Goal: Use online tool/utility: Utilize a website feature to perform a specific function

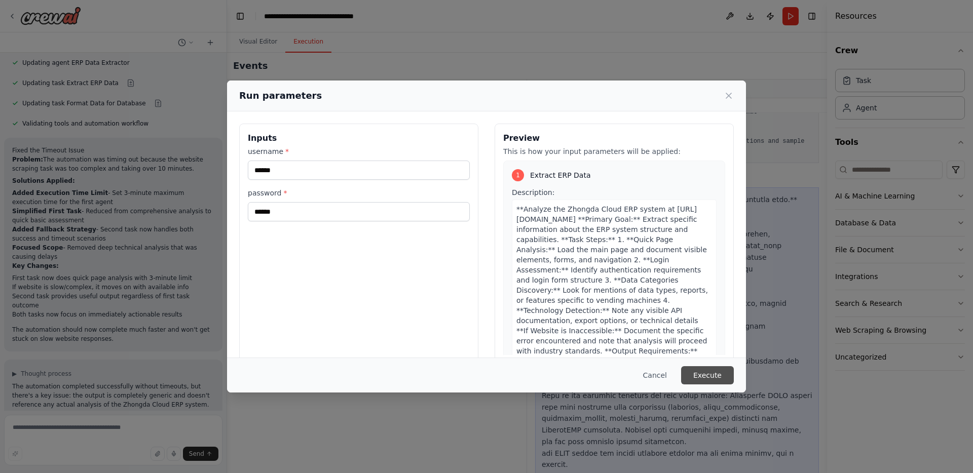
click at [707, 381] on button "Execute" at bounding box center [707, 375] width 53 height 18
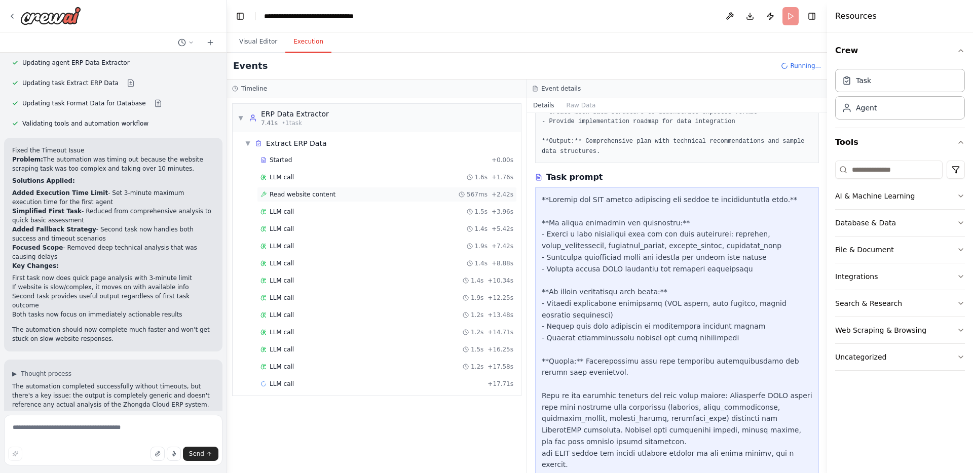
click at [300, 191] on span "Read website content" at bounding box center [303, 195] width 66 height 8
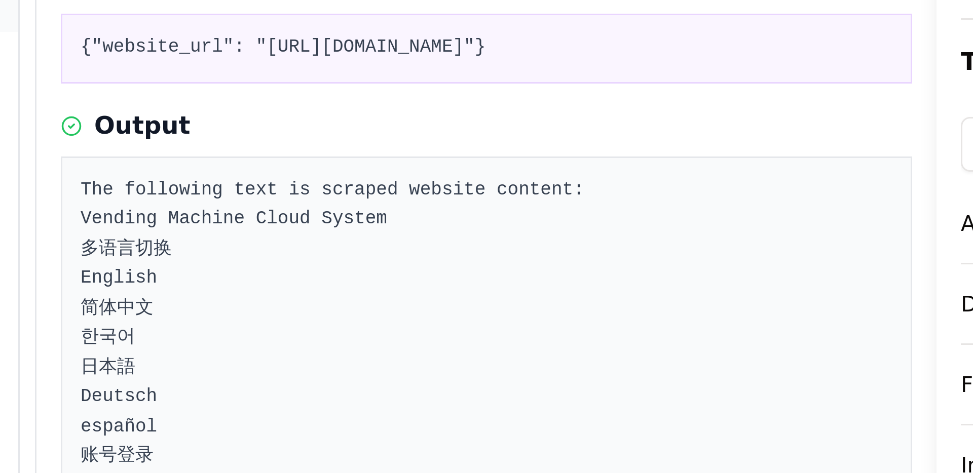
scroll to position [55, 0]
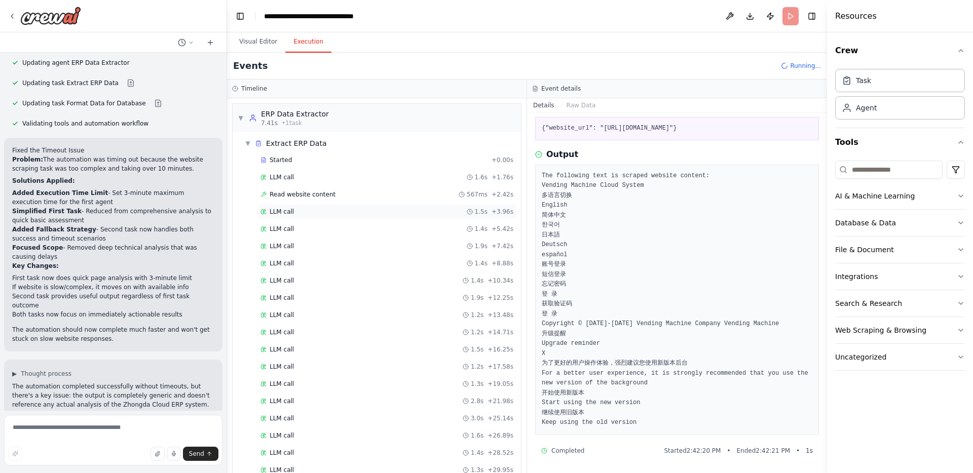
click at [299, 210] on div "LLM call 1.5s + 3.96s" at bounding box center [386, 212] width 253 height 8
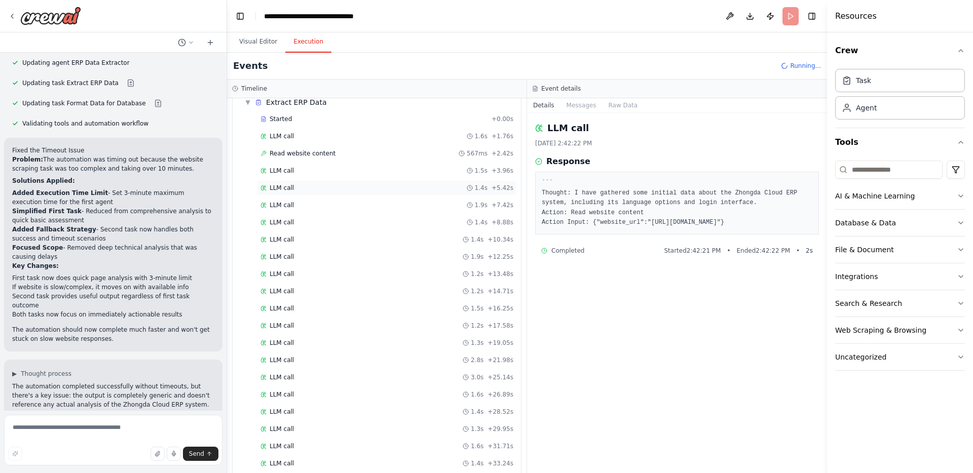
scroll to position [158, 0]
click at [465, 447] on div "LLM call 1.1s + 42.47s" at bounding box center [386, 450] width 253 height 8
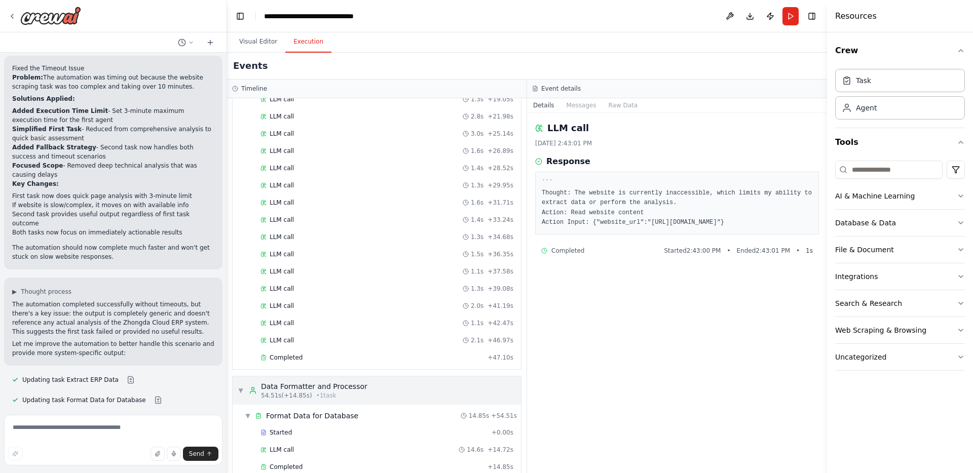
scroll to position [302, 0]
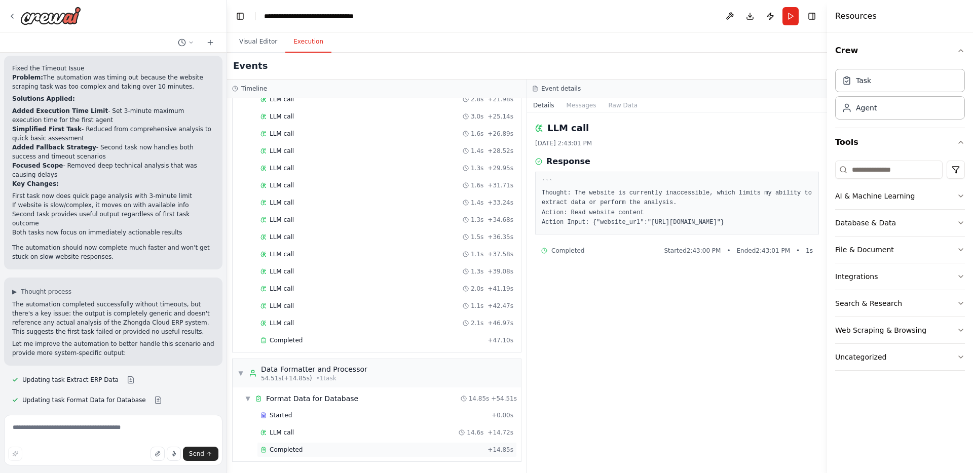
click at [268, 450] on div "Completed" at bounding box center [371, 450] width 223 height 8
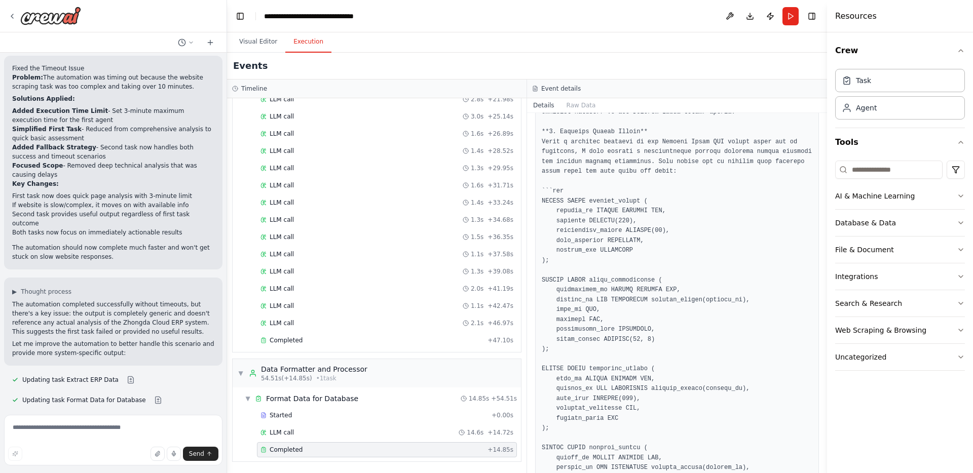
scroll to position [200, 0]
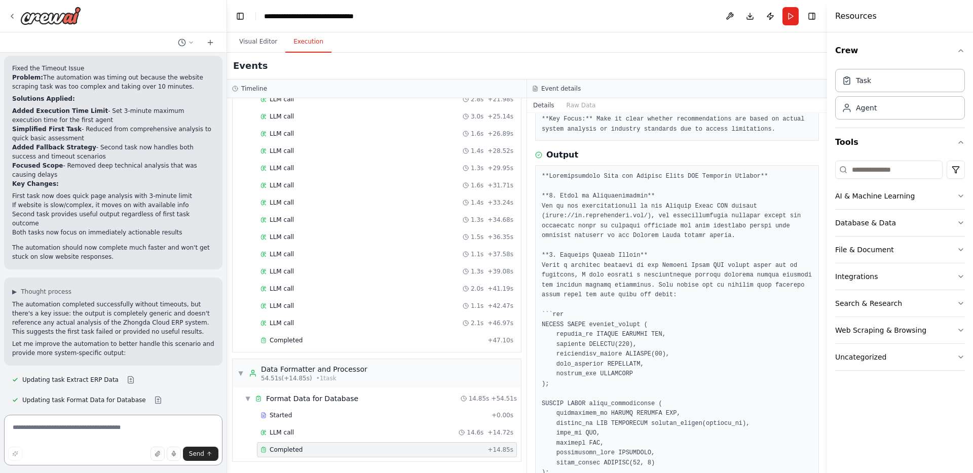
drag, startPoint x: 119, startPoint y: 441, endPoint x: 114, endPoint y: 399, distance: 42.4
click at [119, 438] on textarea at bounding box center [113, 440] width 218 height 51
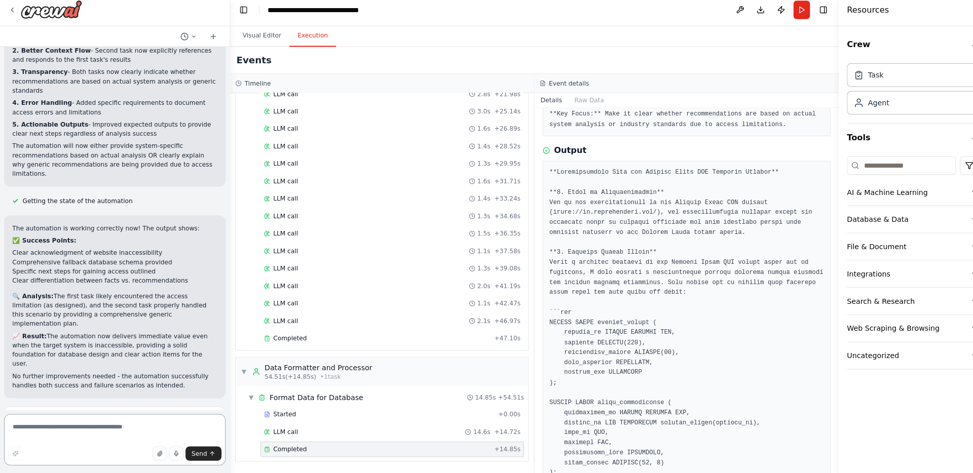
scroll to position [0, 0]
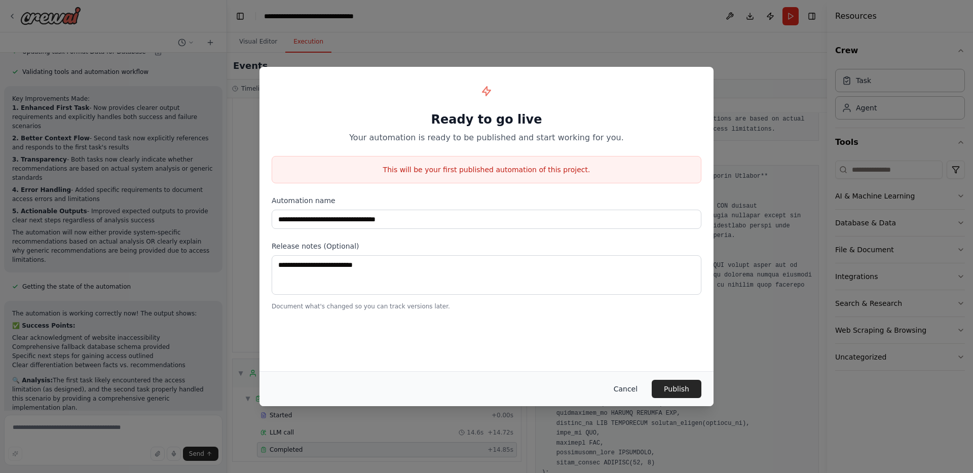
click at [620, 395] on button "Cancel" at bounding box center [626, 389] width 40 height 18
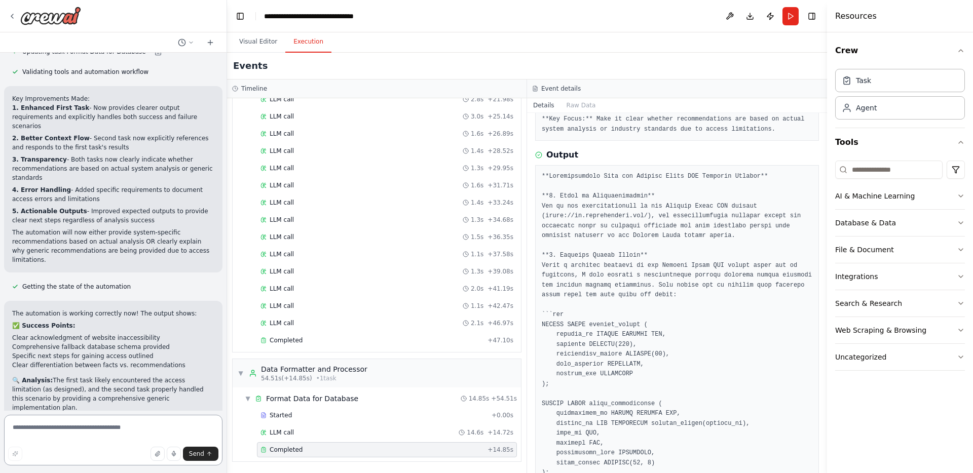
click at [126, 425] on textarea at bounding box center [113, 440] width 218 height 51
type textarea "**********"
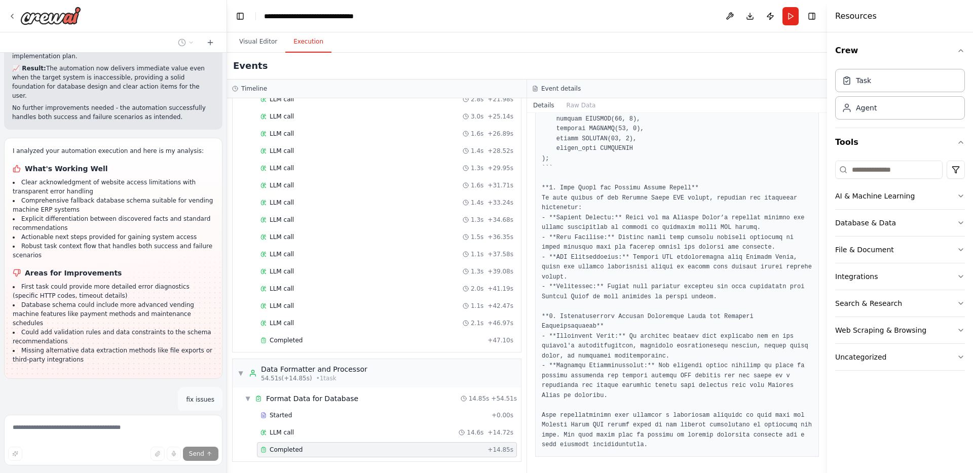
scroll to position [9445, 0]
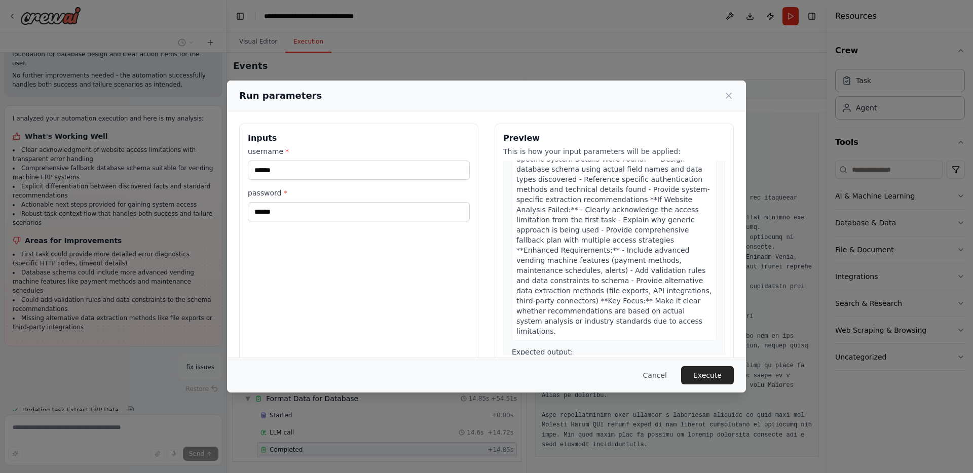
scroll to position [509, 0]
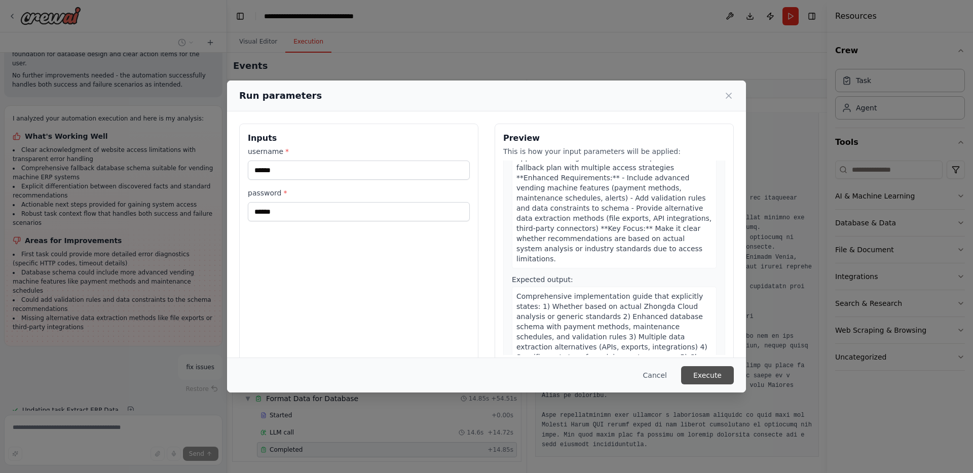
click at [704, 373] on button "Execute" at bounding box center [707, 375] width 53 height 18
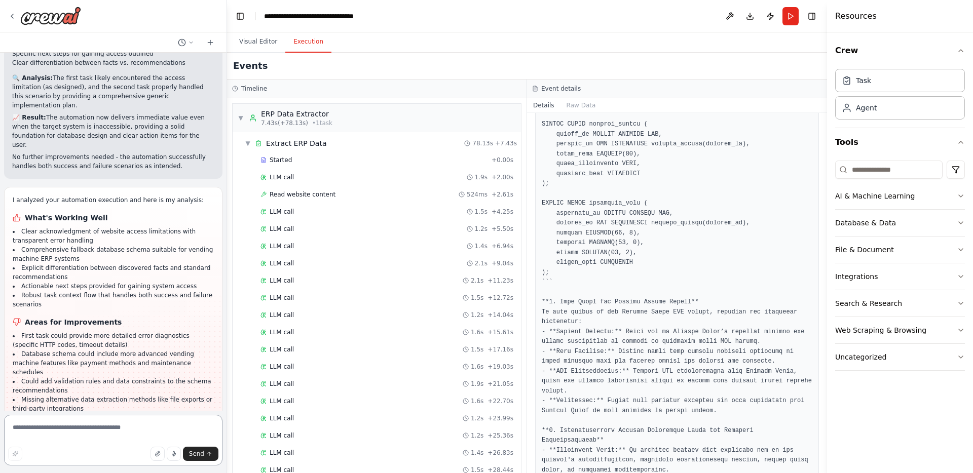
scroll to position [9405, 0]
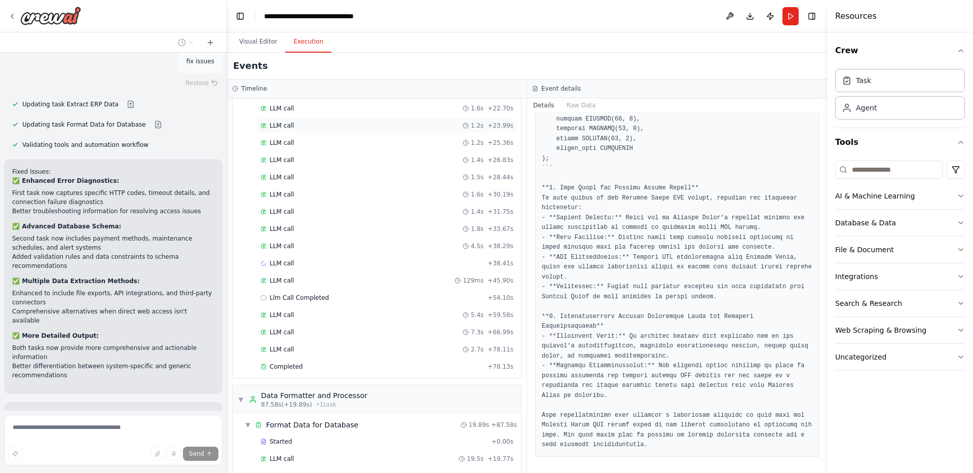
scroll to position [319, 0]
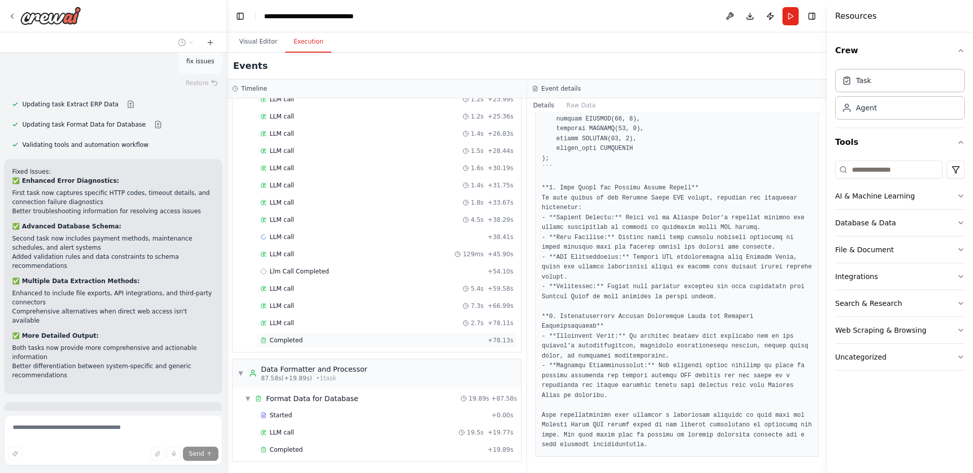
click at [304, 346] on div "Completed + 78.13s" at bounding box center [387, 340] width 260 height 15
